Goal: Information Seeking & Learning: Learn about a topic

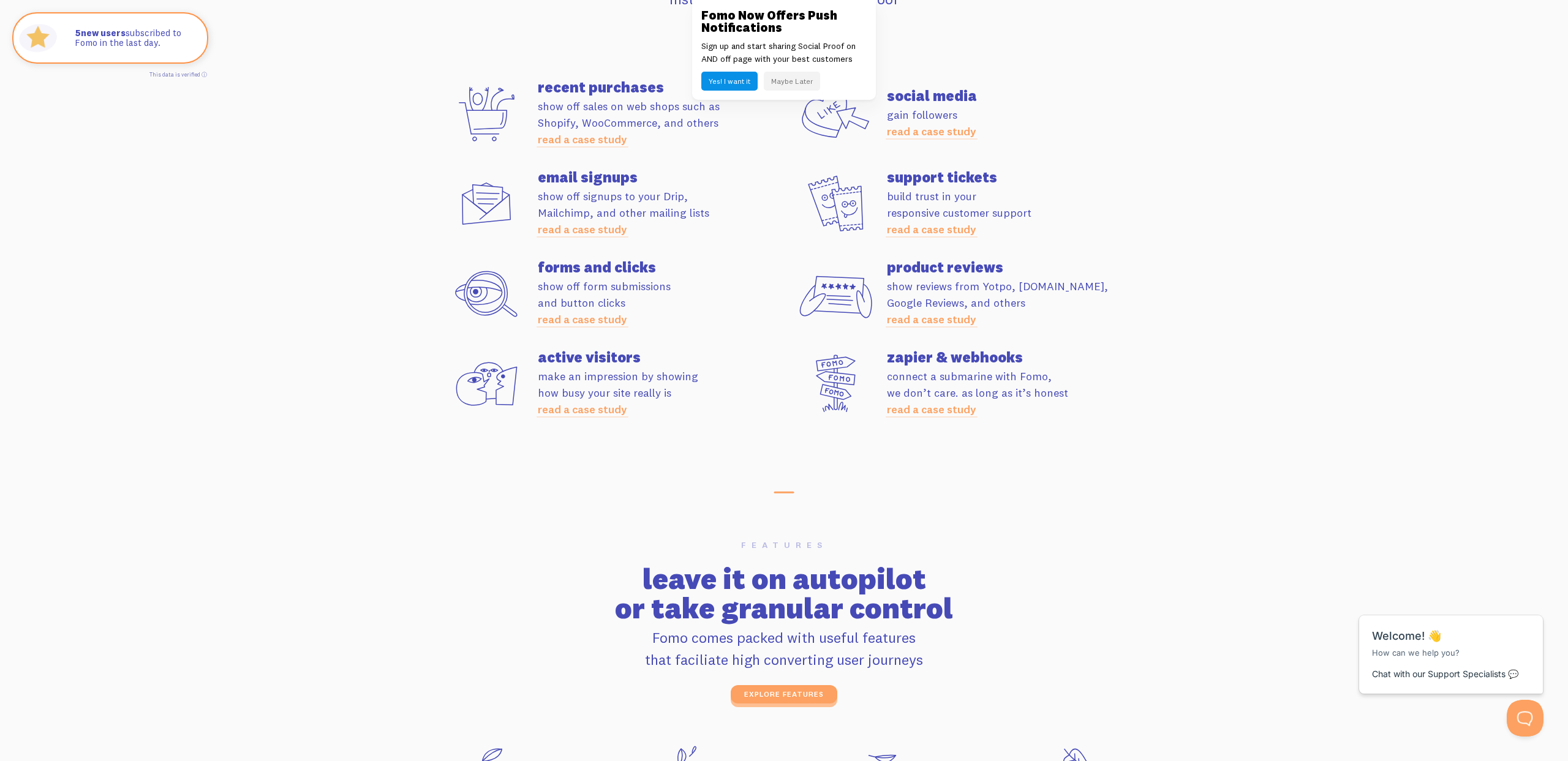
scroll to position [3147, 0]
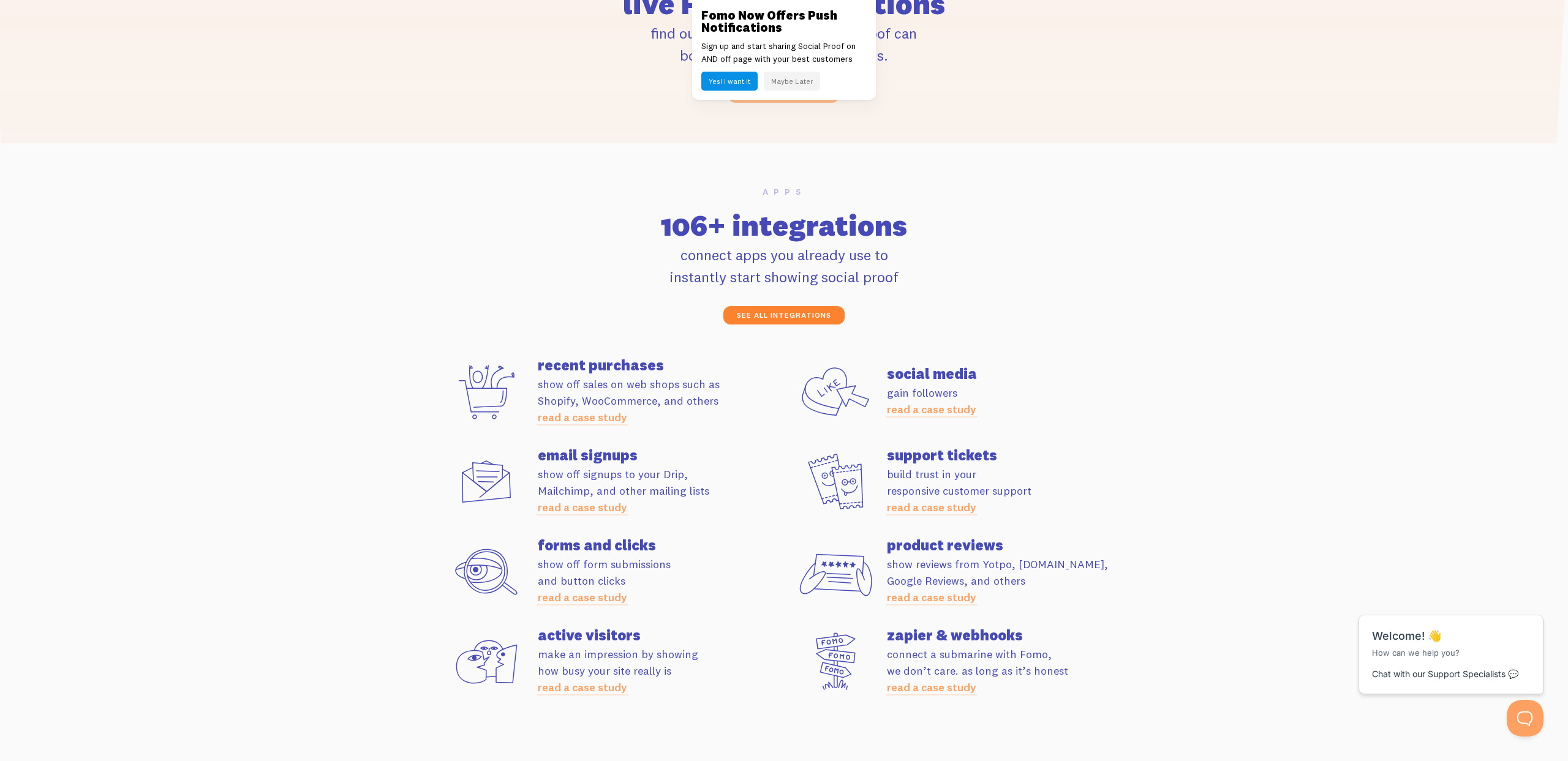
click at [786, 316] on link "see all integrations" at bounding box center [784, 316] width 122 height 18
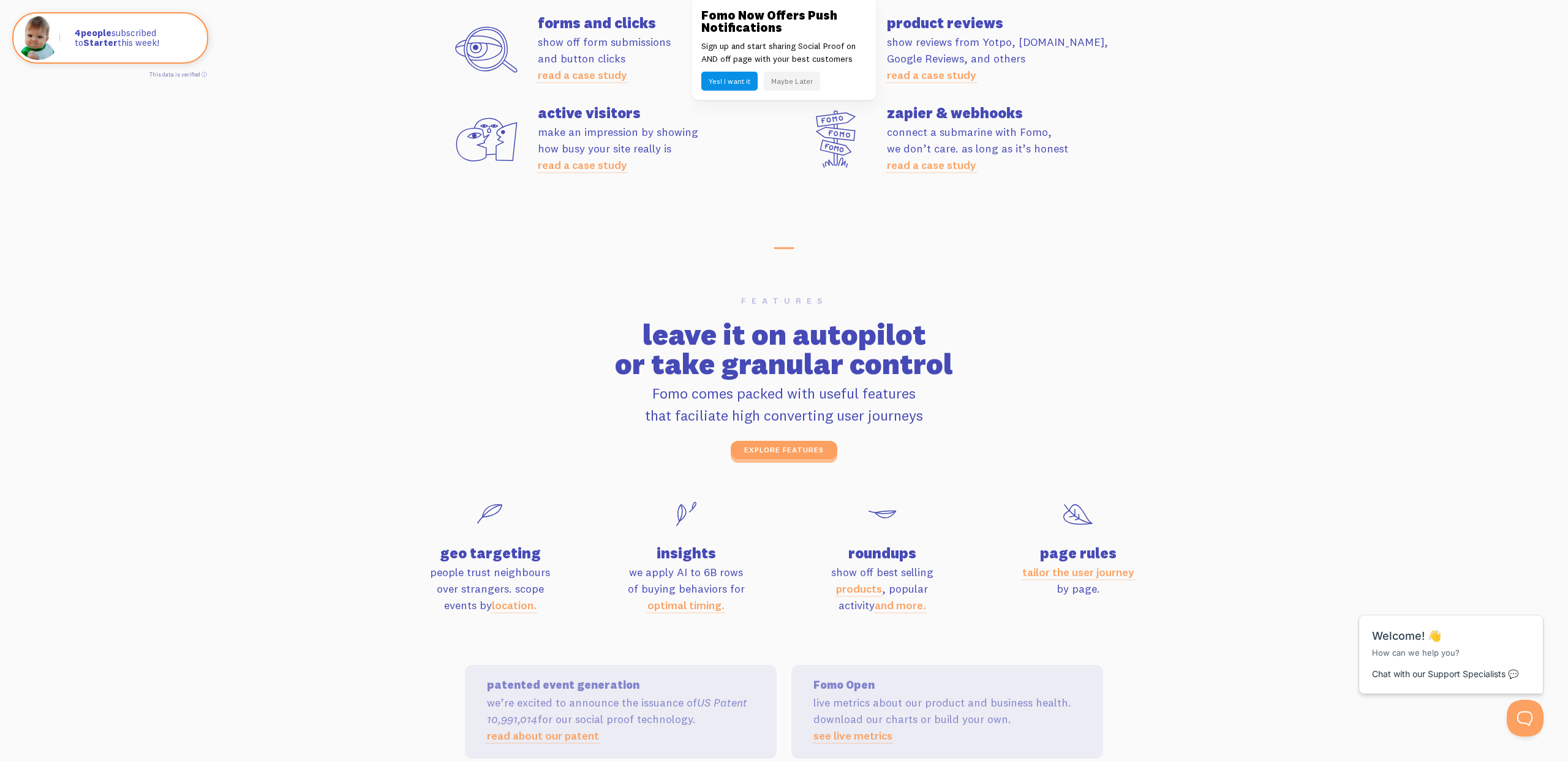
scroll to position [3683, 0]
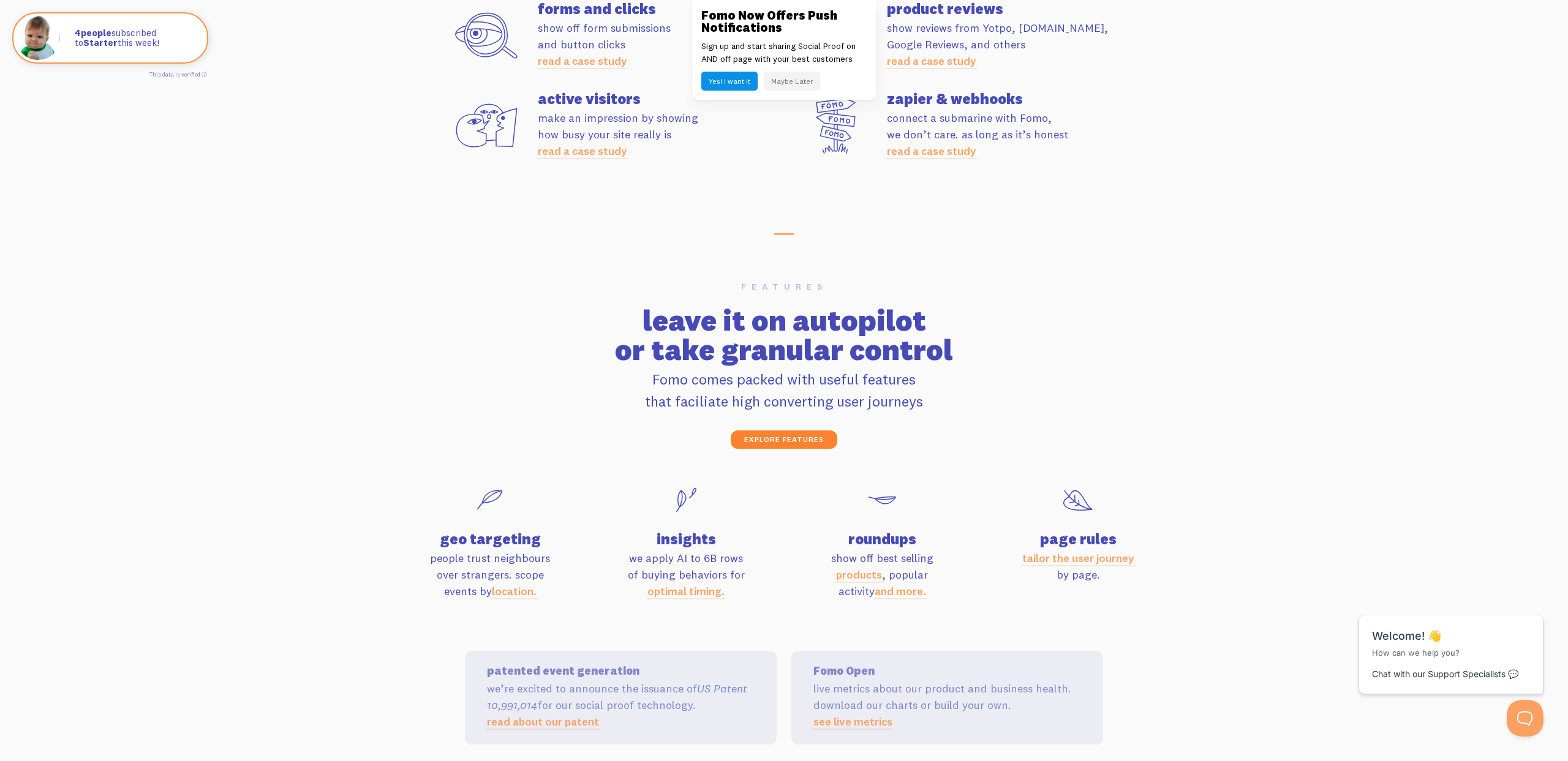
click at [783, 434] on link "explore features" at bounding box center [783, 440] width 106 height 18
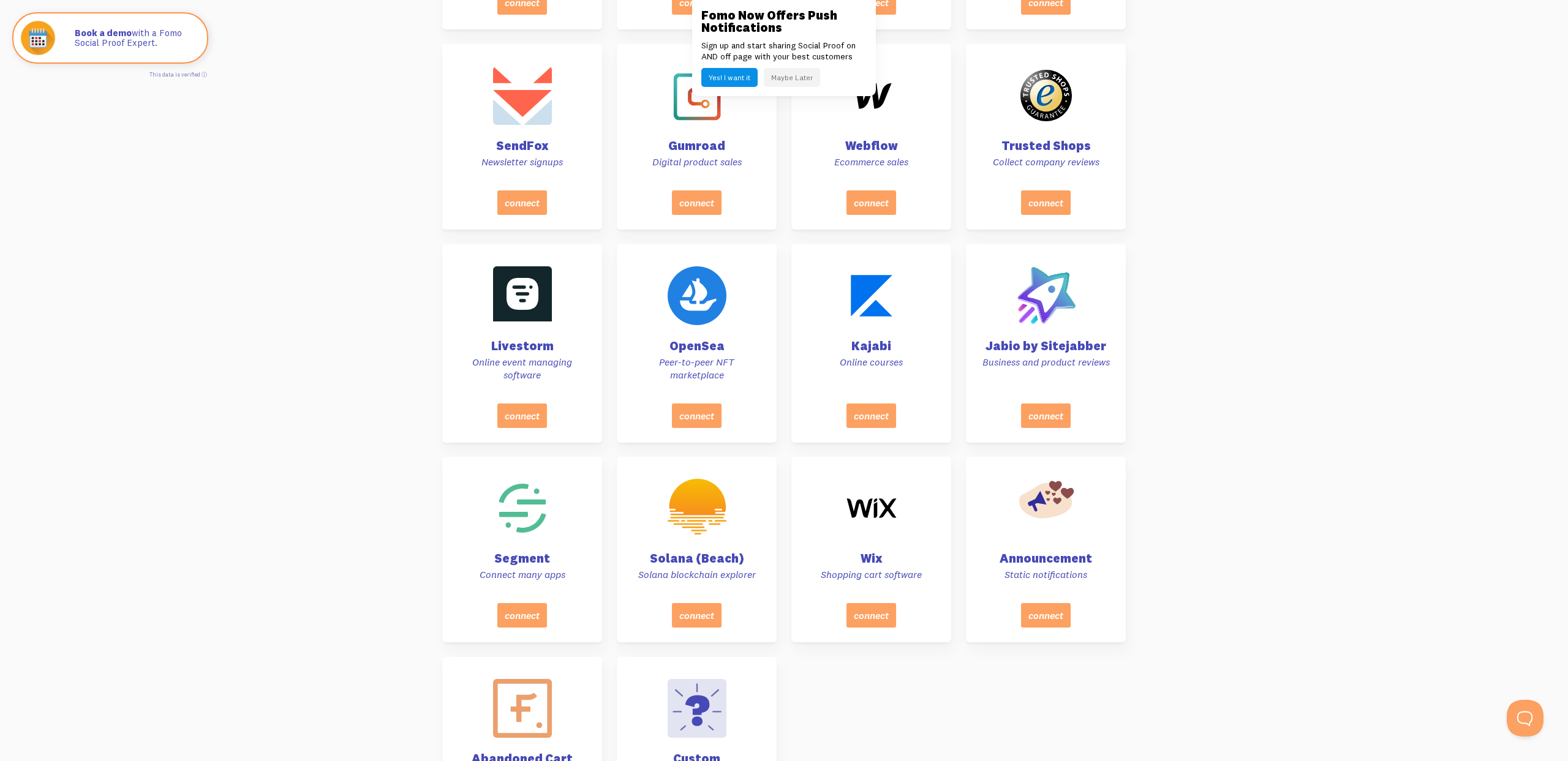
scroll to position [5949, 0]
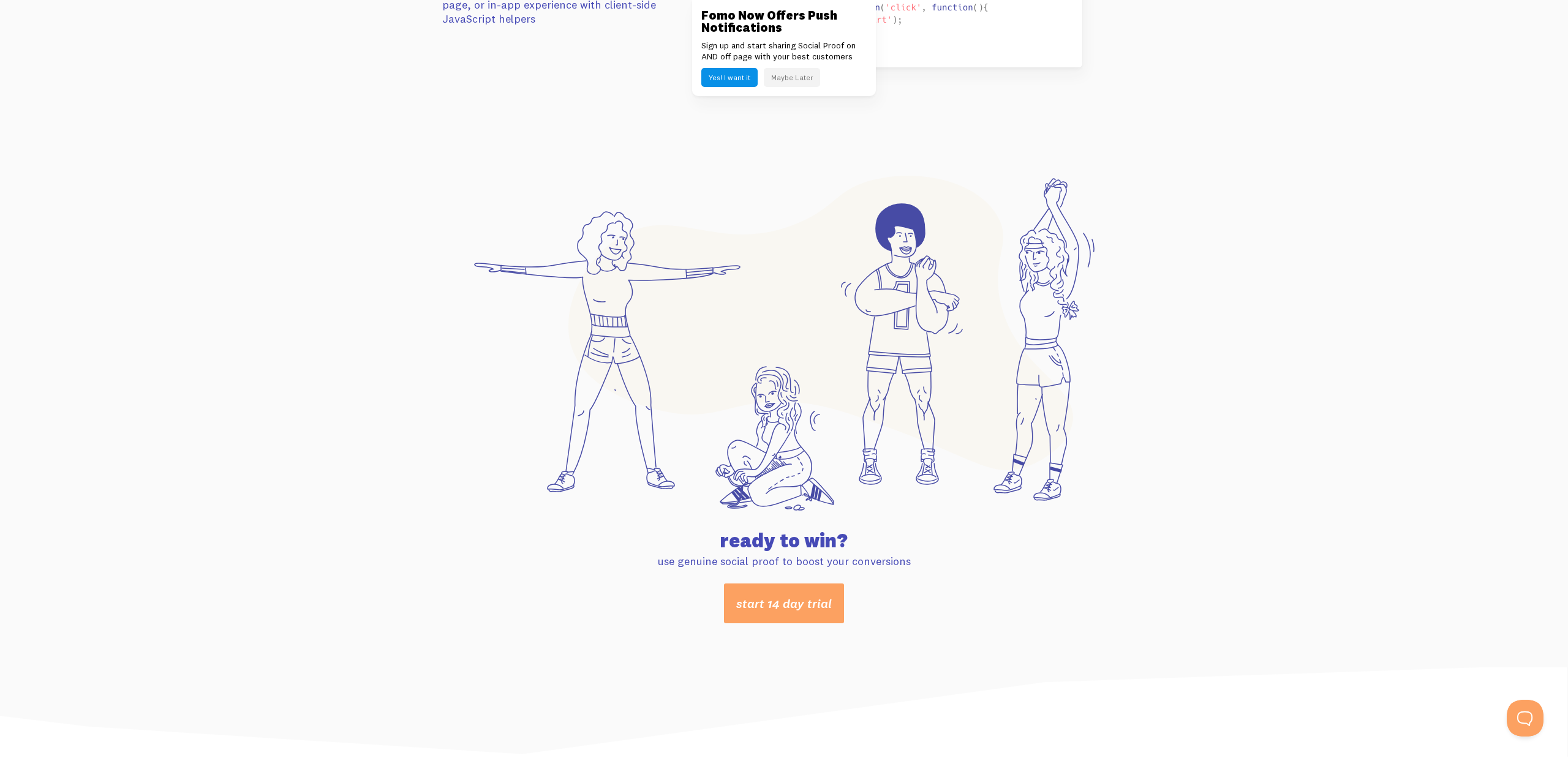
scroll to position [6260, 0]
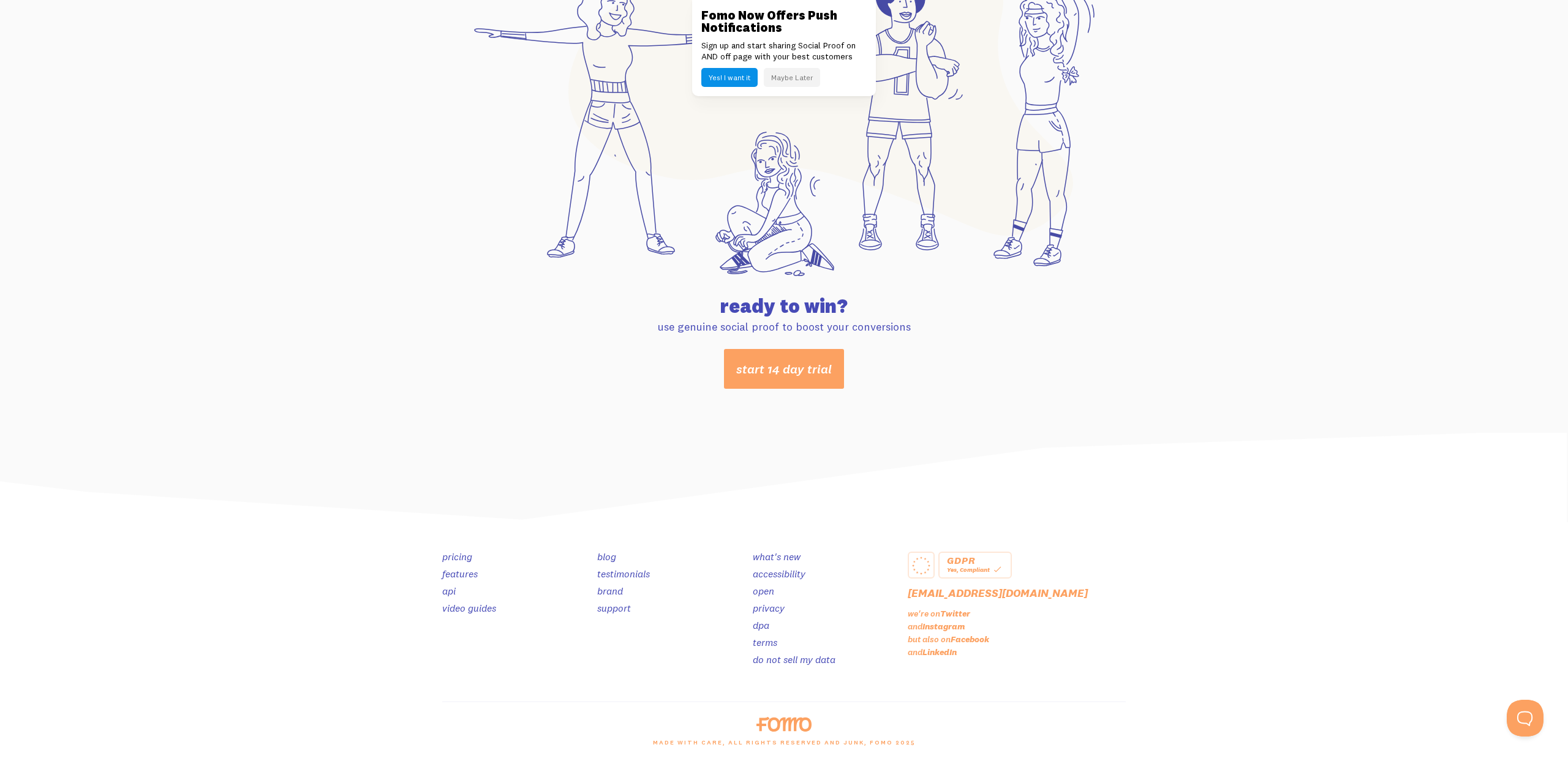
click at [466, 557] on link "pricing" at bounding box center [456, 557] width 30 height 13
click at [793, 82] on button "Maybe Later" at bounding box center [792, 77] width 56 height 19
click at [468, 556] on link "pricing" at bounding box center [456, 557] width 30 height 13
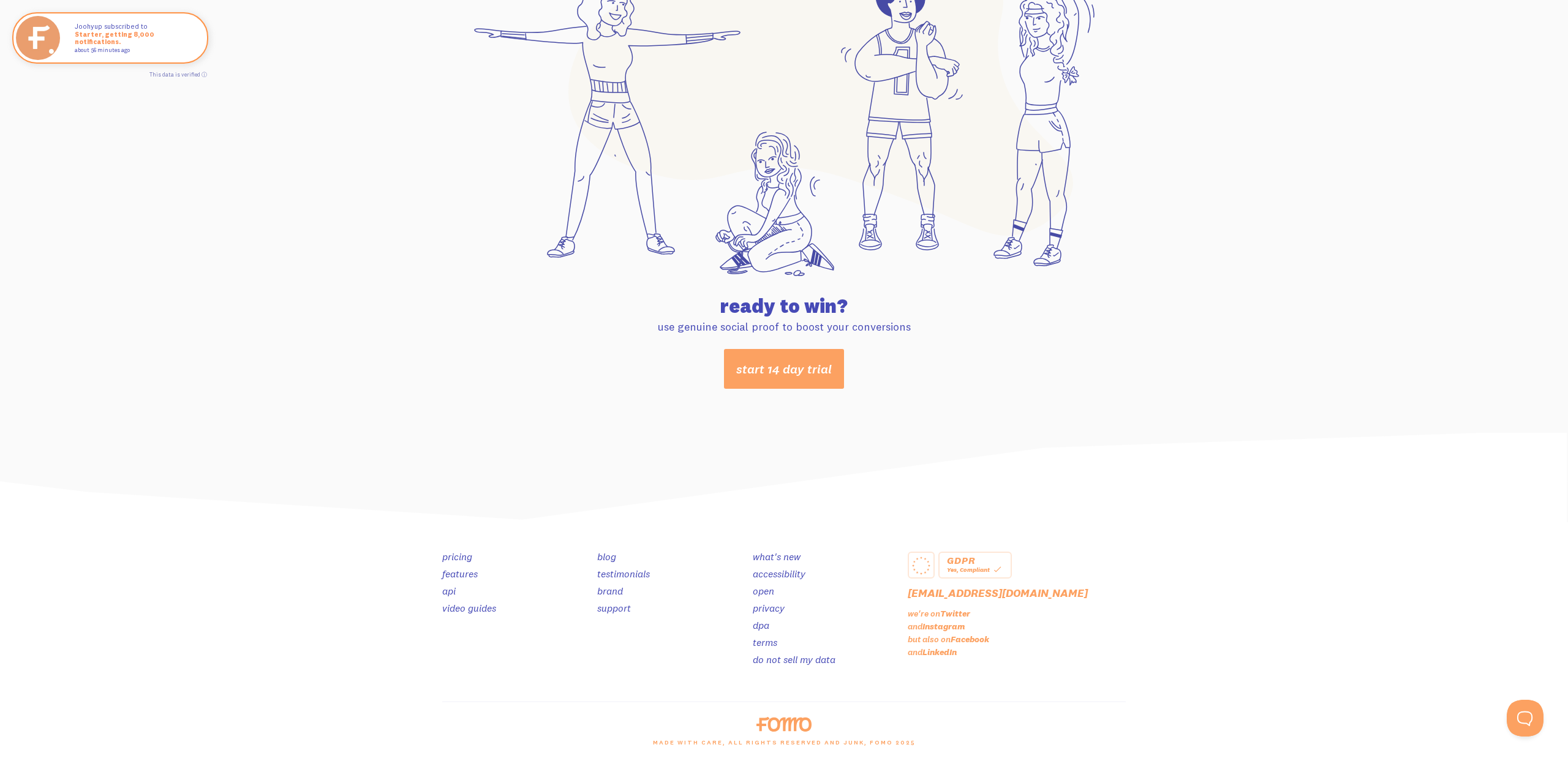
click at [770, 592] on link "open" at bounding box center [764, 591] width 22 height 13
click at [606, 592] on link "brand" at bounding box center [610, 591] width 25 height 13
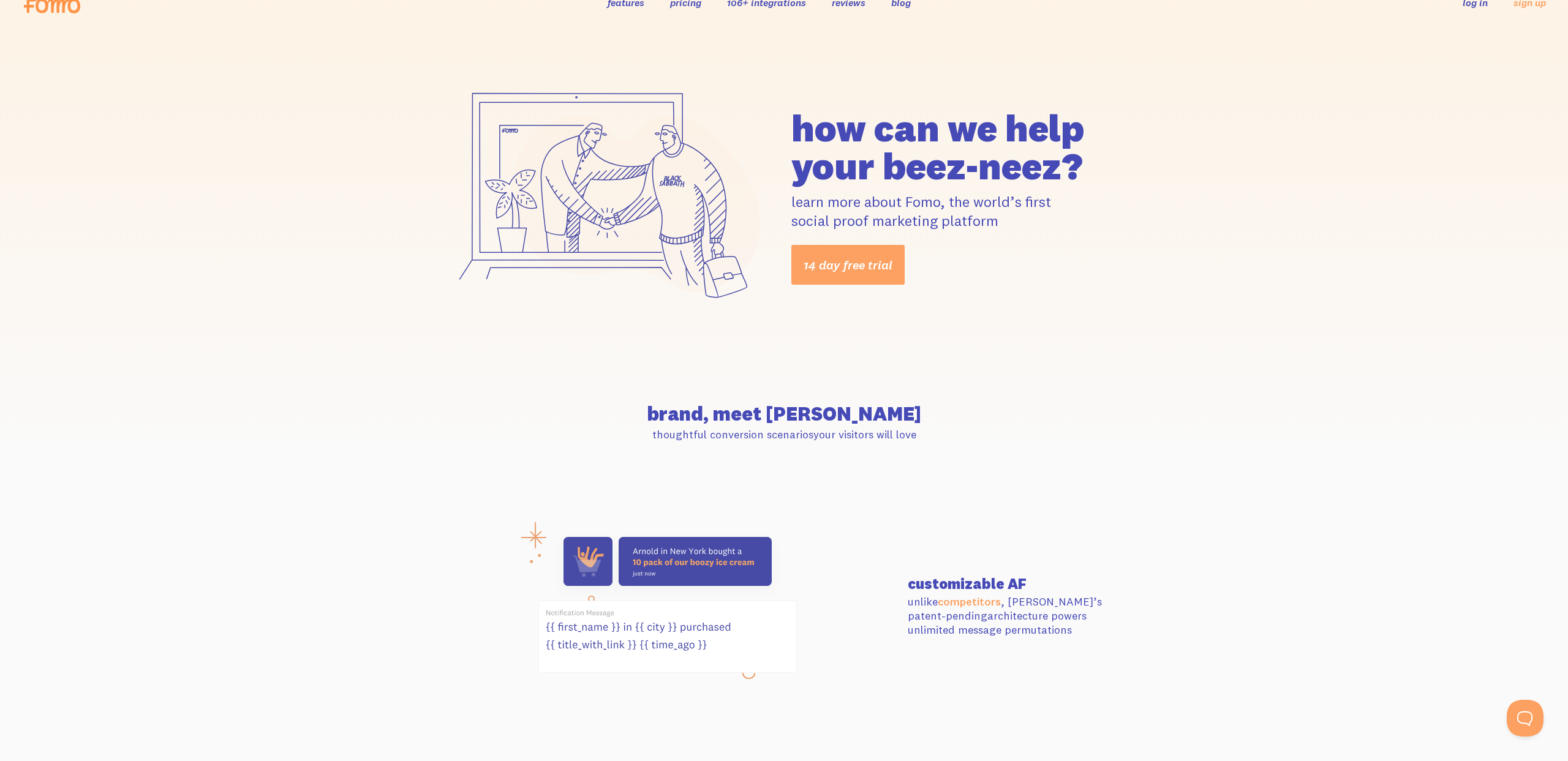
scroll to position [0, 0]
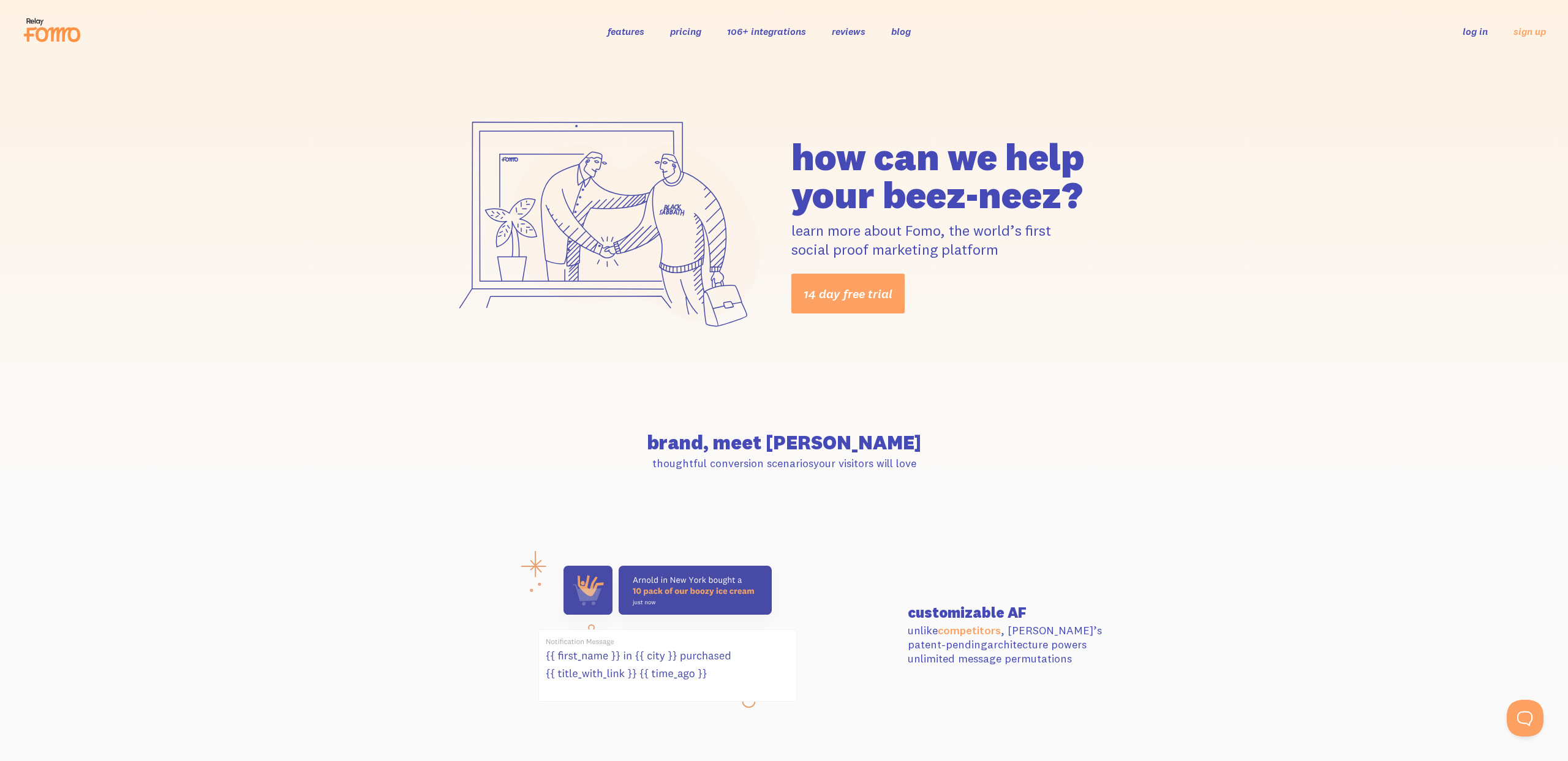
click at [849, 32] on link "reviews" at bounding box center [848, 32] width 34 height 13
